Goal: Transaction & Acquisition: Purchase product/service

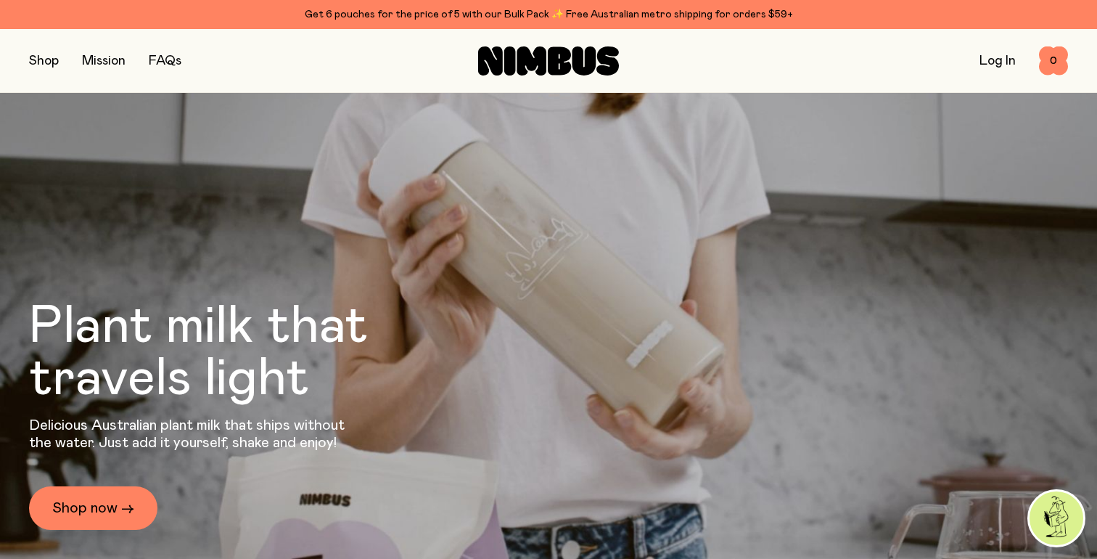
click at [41, 54] on button "button" at bounding box center [44, 61] width 30 height 20
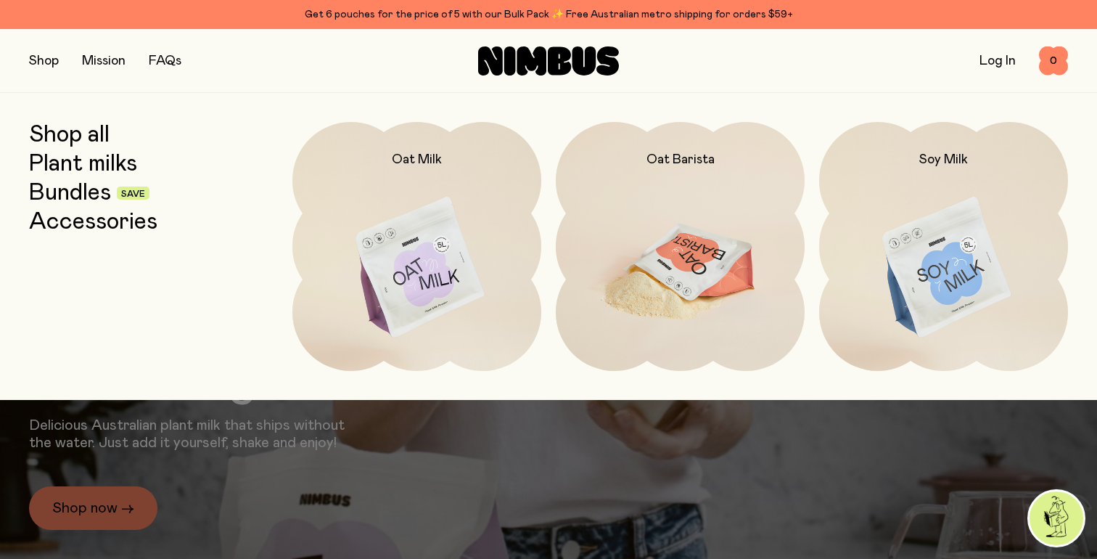
click at [712, 258] on img at bounding box center [680, 268] width 249 height 292
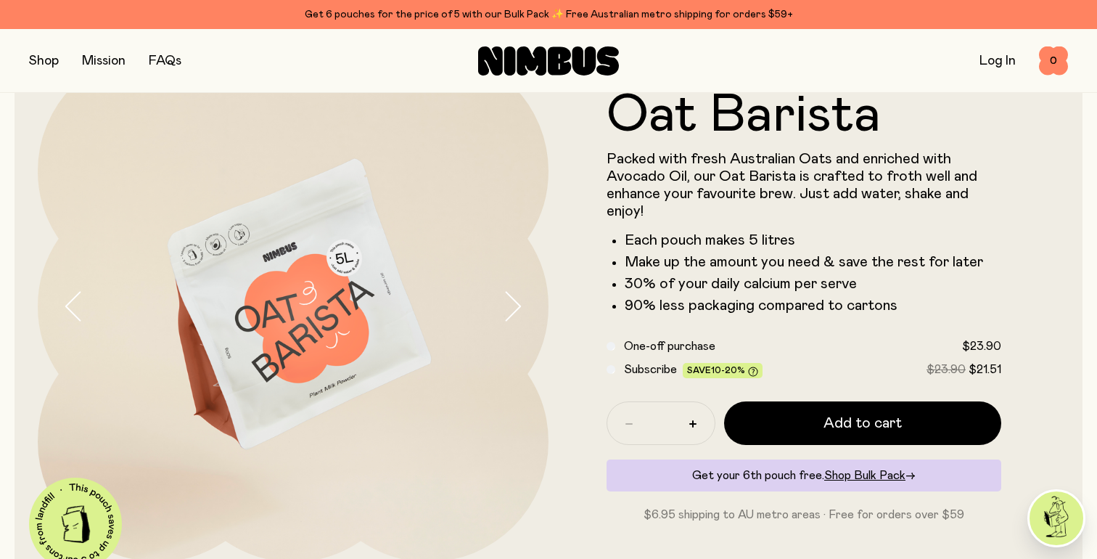
scroll to position [84, 0]
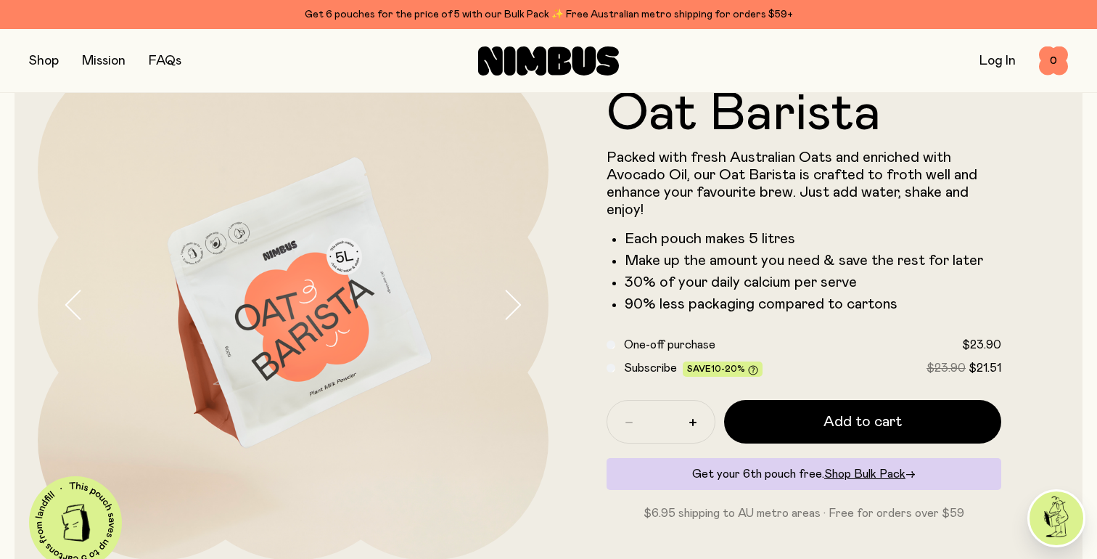
click at [647, 364] on span "Subscribe" at bounding box center [650, 368] width 53 height 12
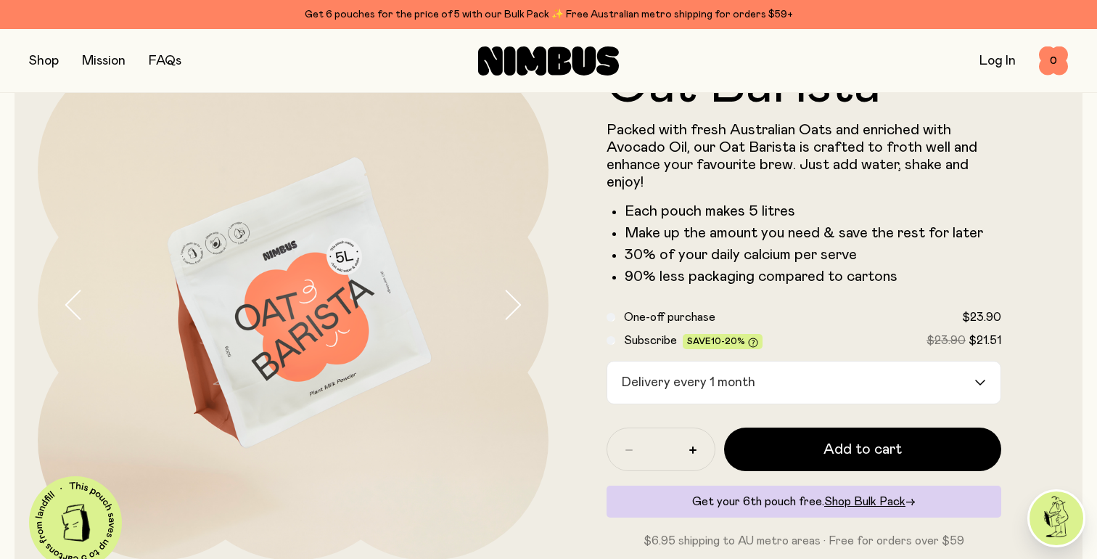
click at [663, 376] on div "Delivery every 1 month" at bounding box center [790, 382] width 367 height 42
click at [1065, 196] on div "Oat Barista Packed with fresh Australian Oats and enriched with Avocado Oil, ou…" at bounding box center [549, 304] width 1068 height 557
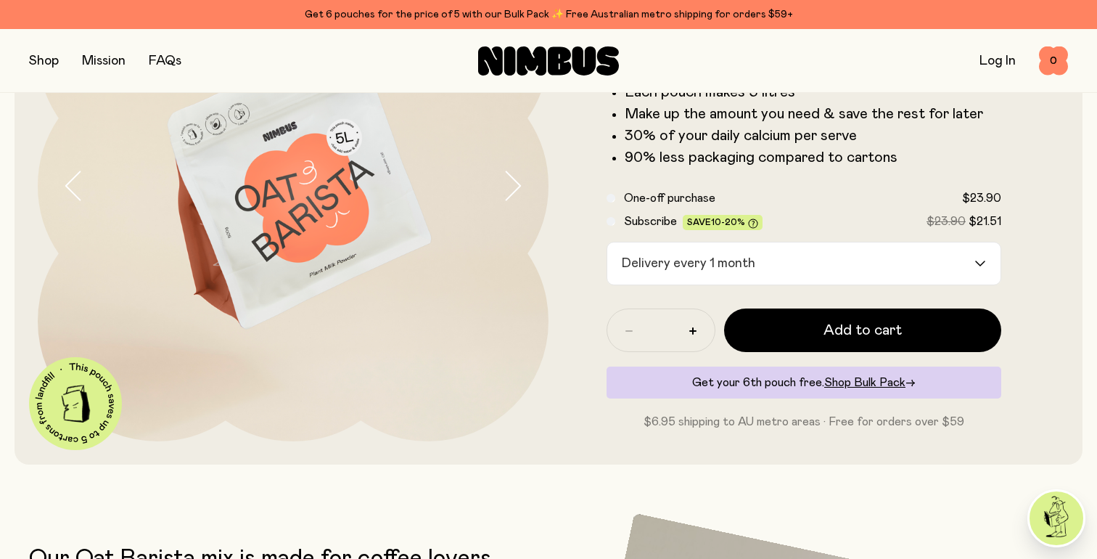
scroll to position [213, 0]
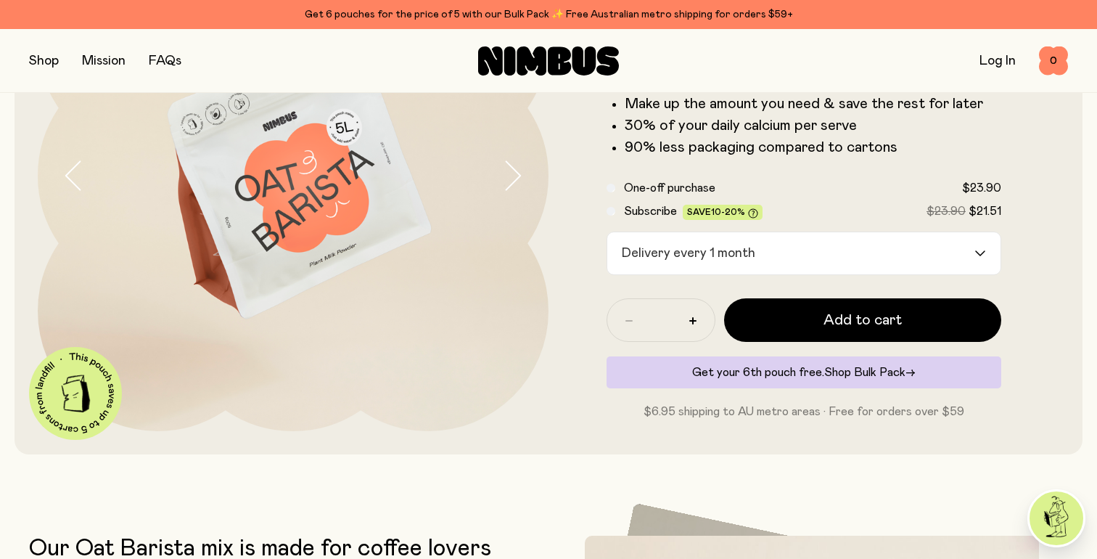
click at [894, 376] on span "Shop Bulk Pack" at bounding box center [864, 372] width 81 height 12
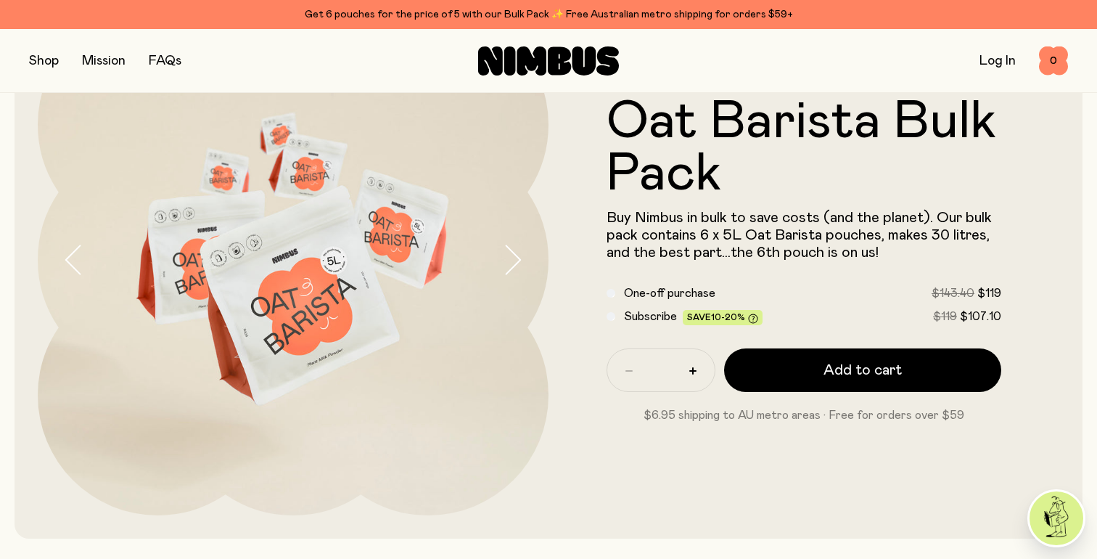
scroll to position [131, 0]
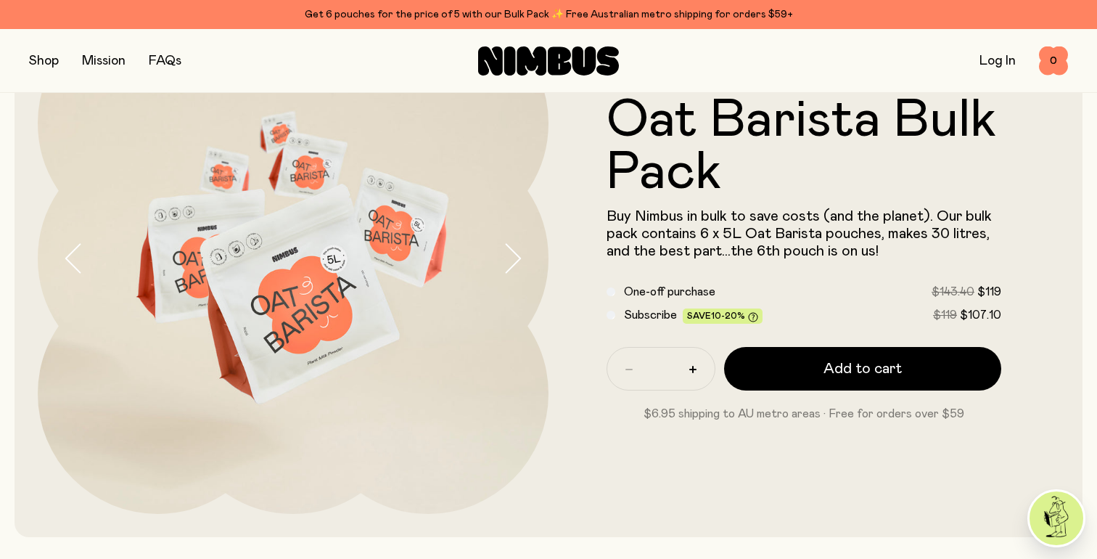
click at [645, 315] on span "Subscribe" at bounding box center [650, 315] width 53 height 12
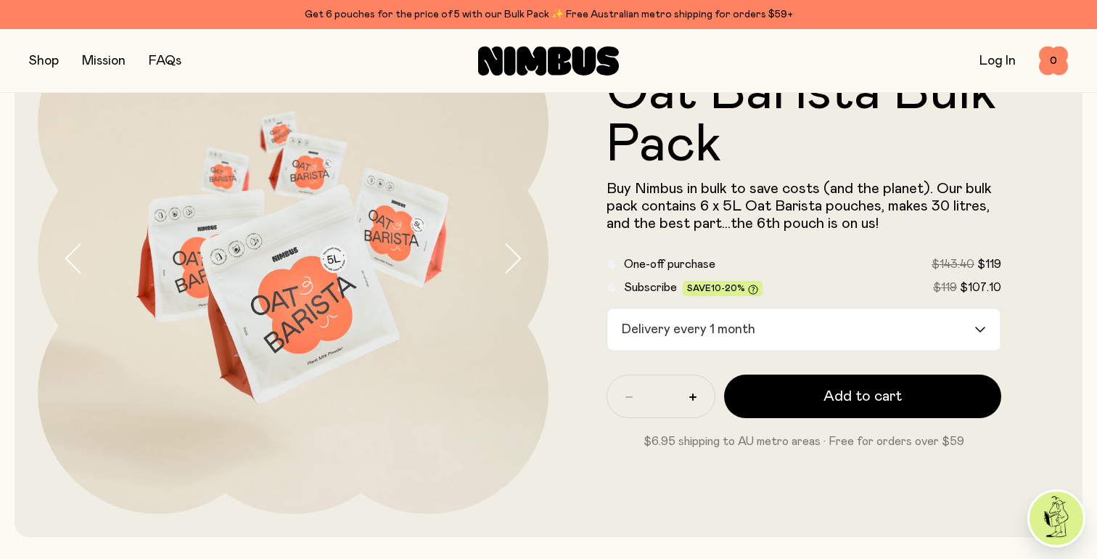
click at [693, 335] on div "Delivery every 1 month" at bounding box center [790, 329] width 367 height 42
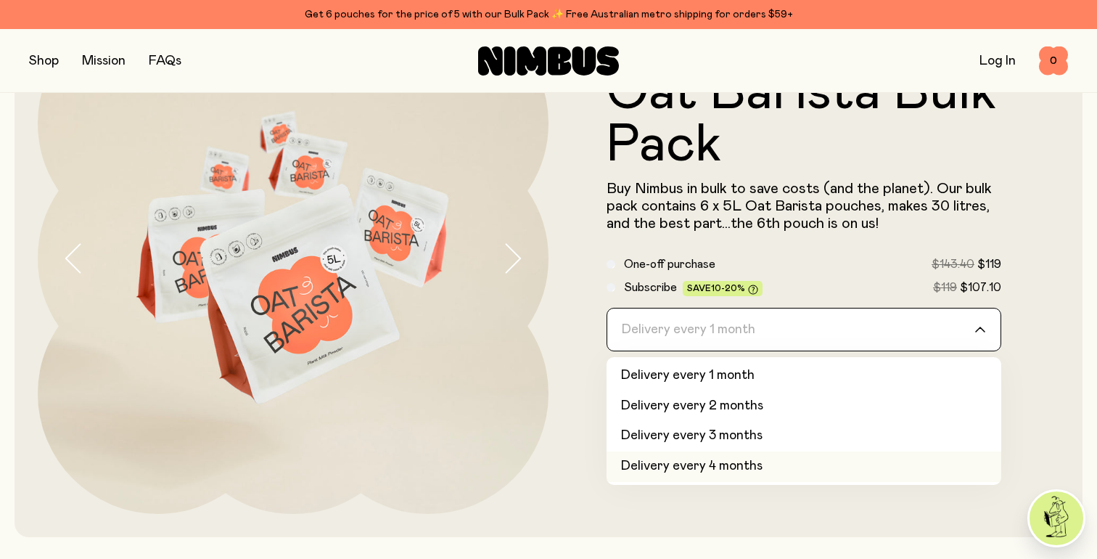
click at [693, 477] on li "Delivery every 4 months" at bounding box center [803, 466] width 395 height 30
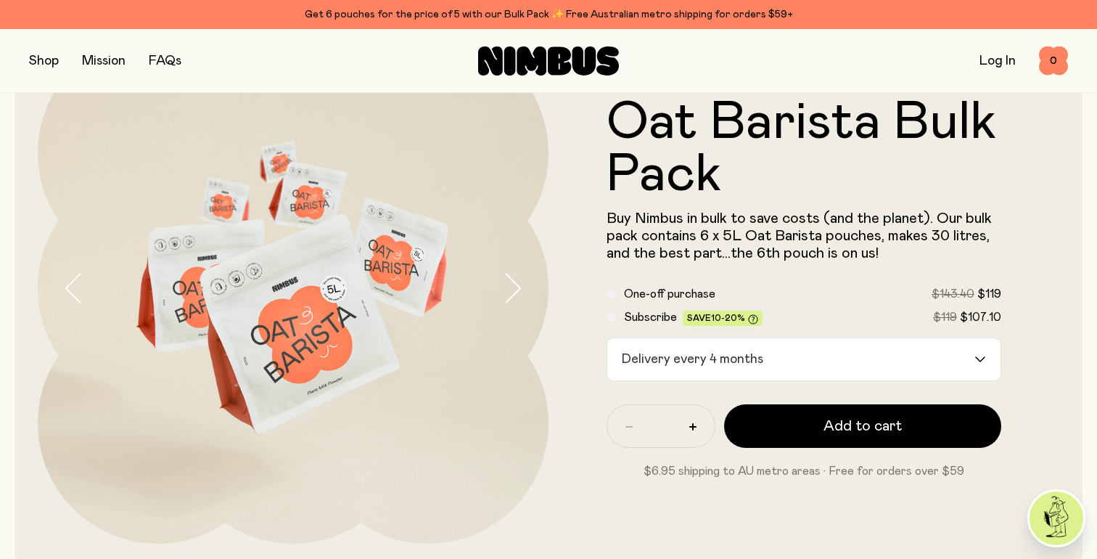
scroll to position [91, 0]
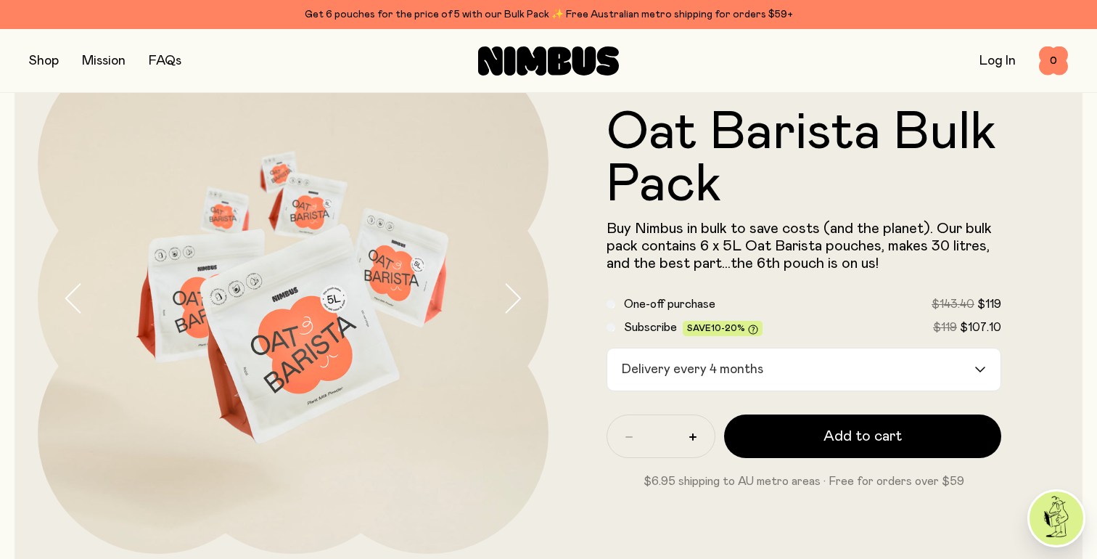
click at [518, 300] on icon "button" at bounding box center [513, 298] width 15 height 28
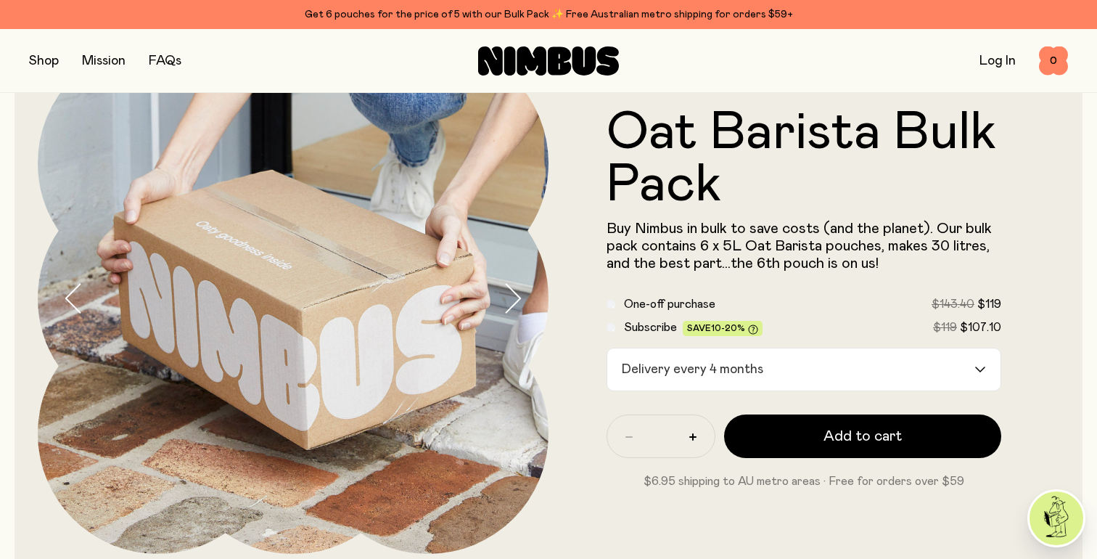
click at [518, 300] on icon "button" at bounding box center [513, 298] width 15 height 28
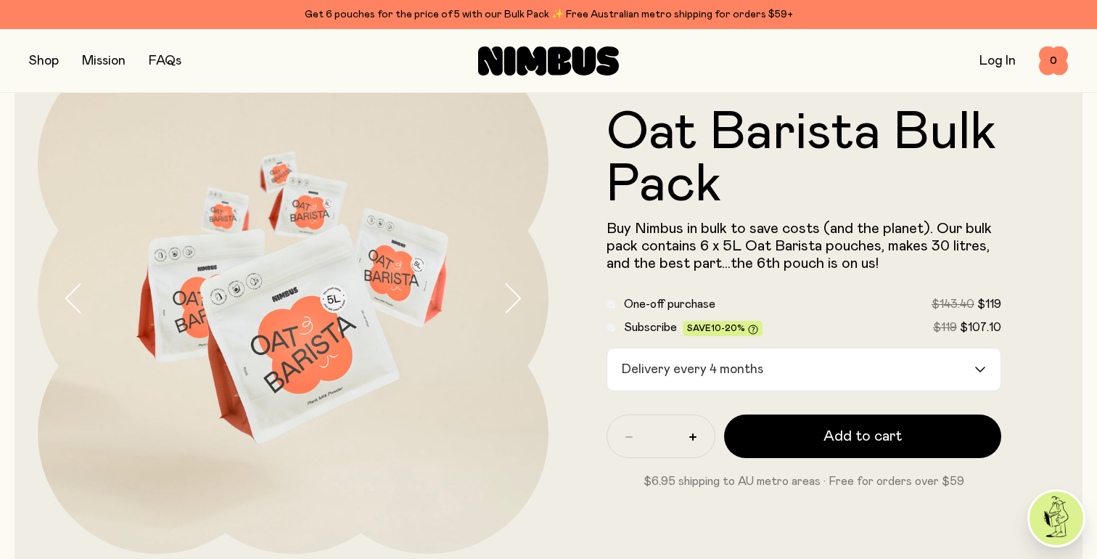
click at [518, 300] on icon "button" at bounding box center [513, 298] width 15 height 28
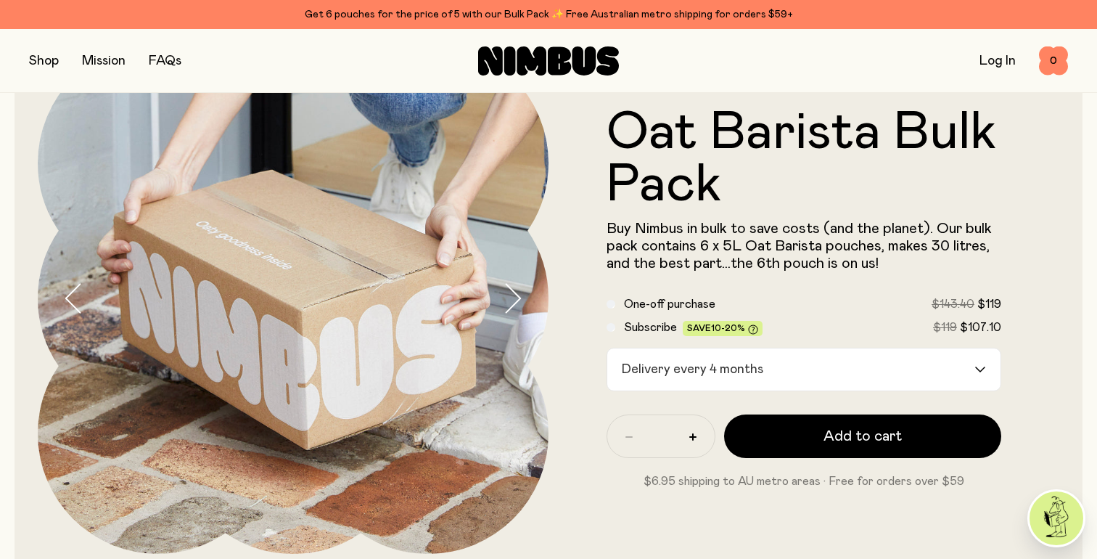
click at [518, 300] on icon "button" at bounding box center [513, 298] width 15 height 28
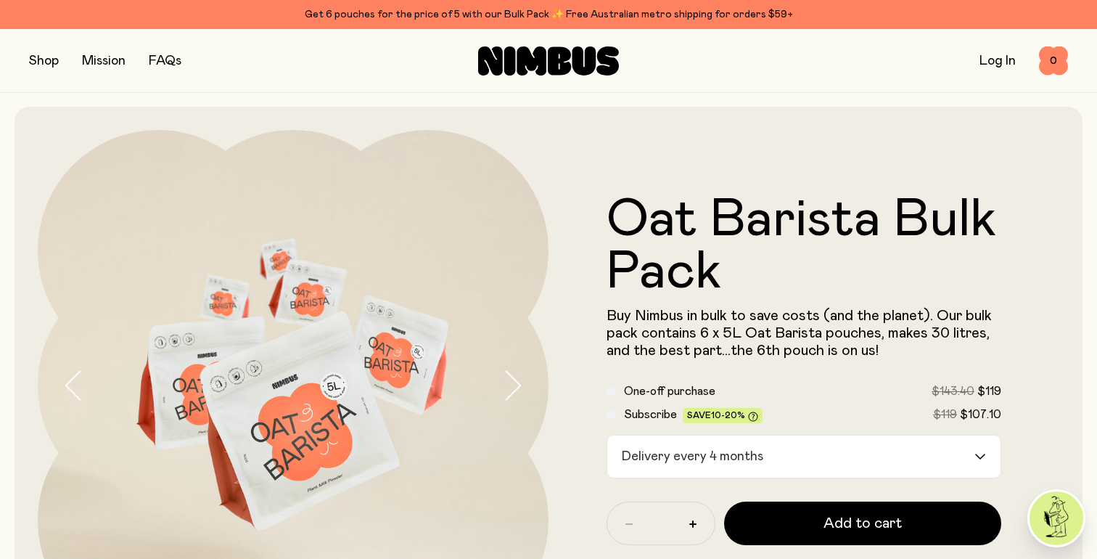
scroll to position [0, 0]
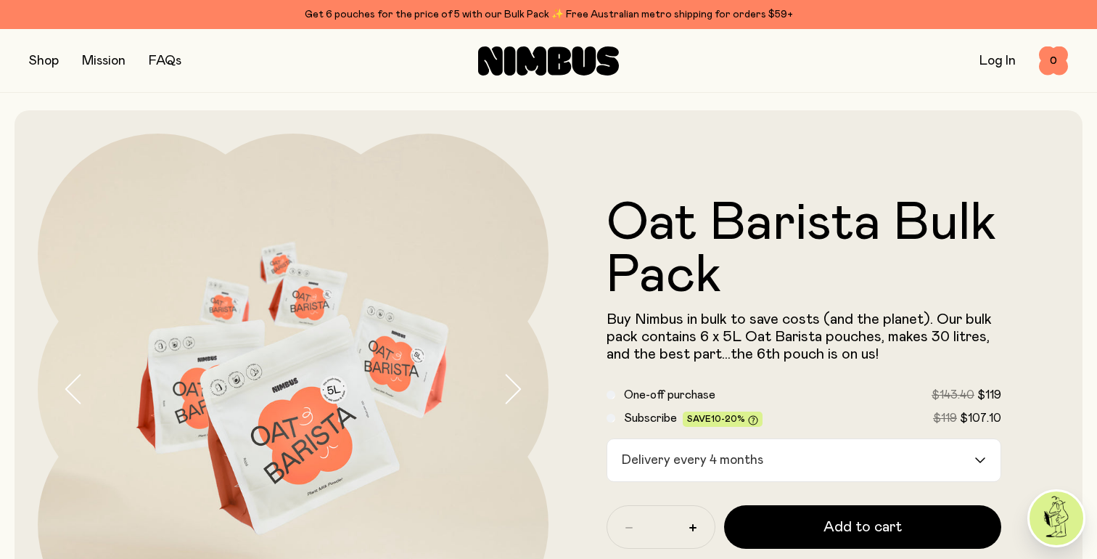
click at [670, 390] on span "One-off purchase" at bounding box center [669, 395] width 91 height 12
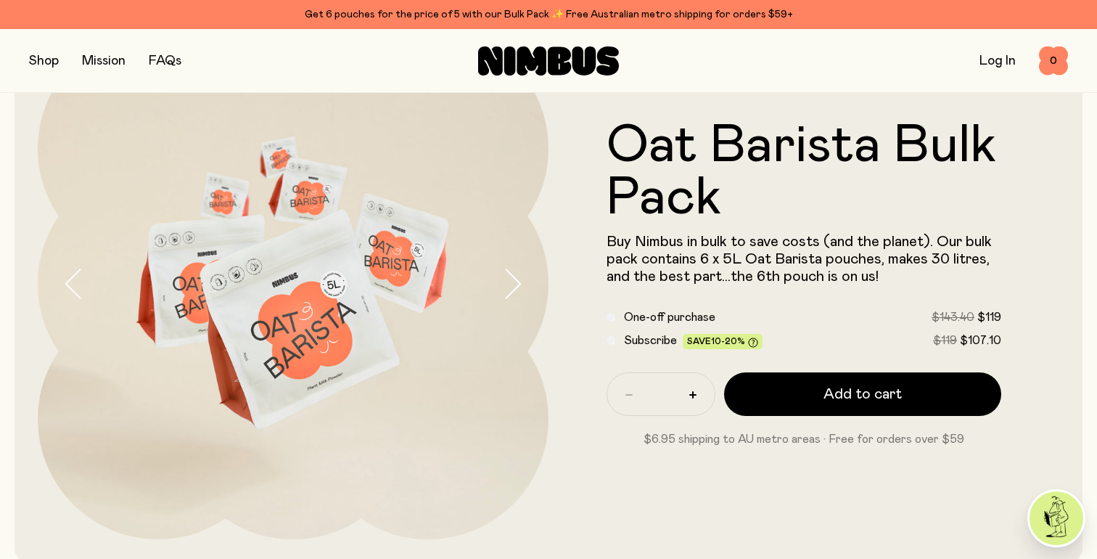
scroll to position [110, 0]
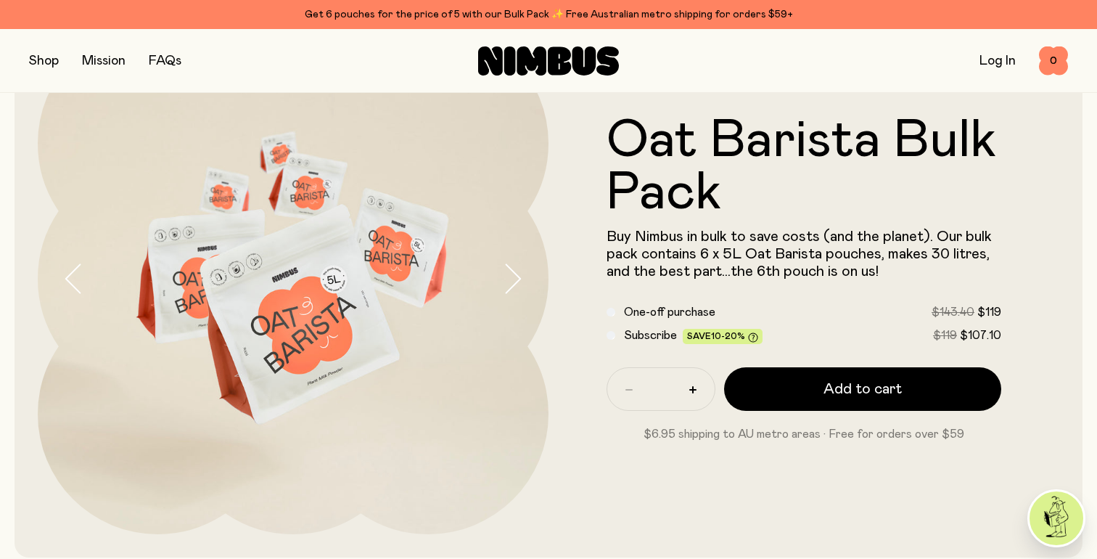
click at [51, 60] on button "button" at bounding box center [44, 61] width 30 height 20
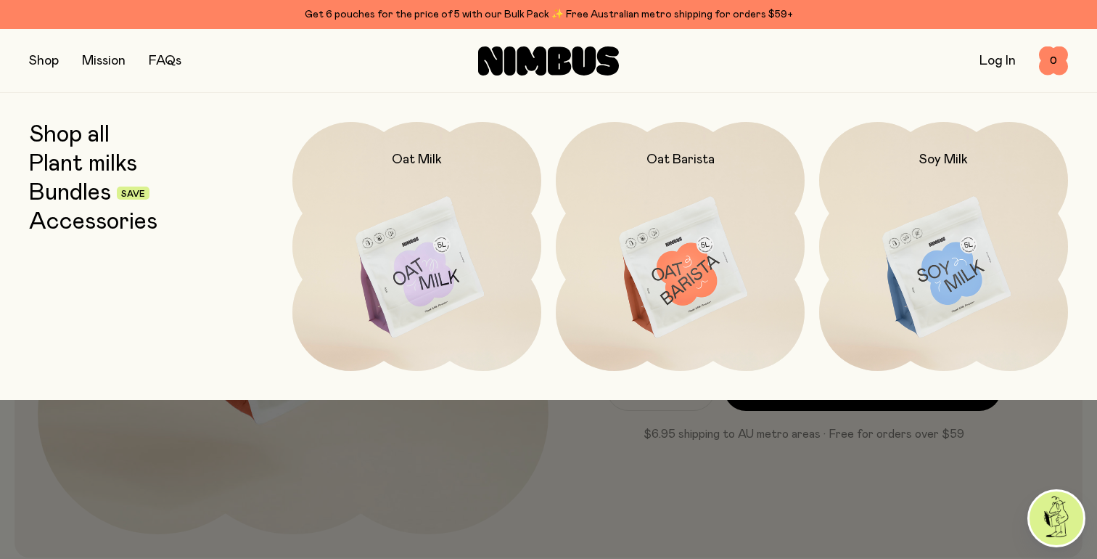
click at [78, 199] on link "Bundles" at bounding box center [70, 193] width 82 height 26
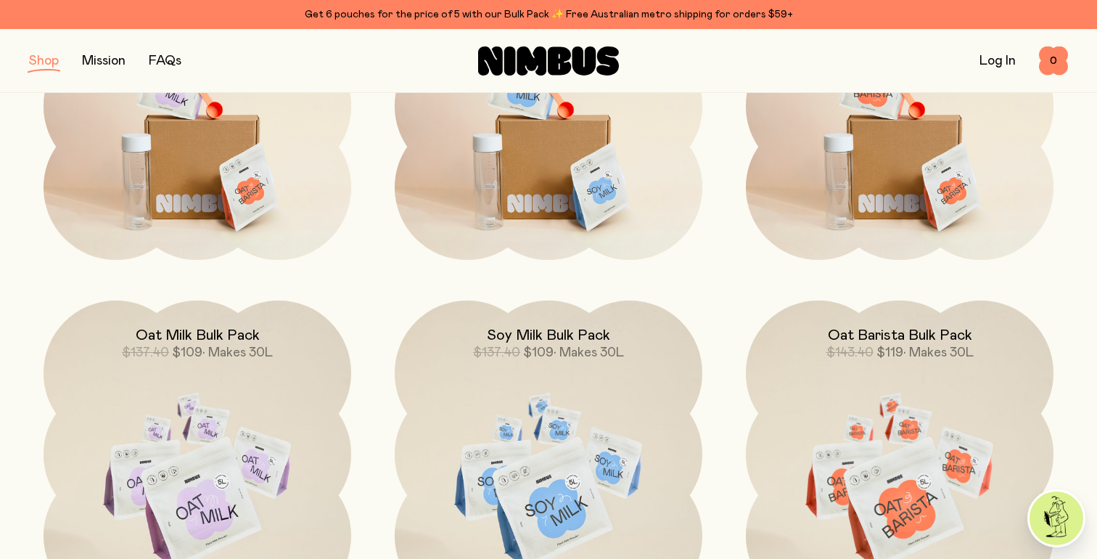
scroll to position [365, 0]
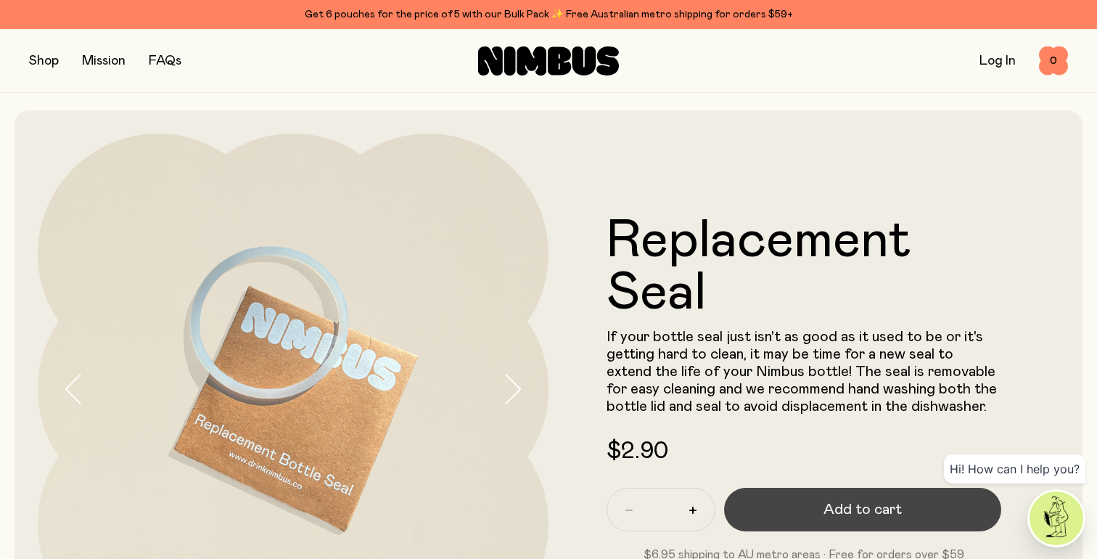
click at [828, 498] on button "Add to cart" at bounding box center [862, 509] width 277 height 44
